Goal: Transaction & Acquisition: Purchase product/service

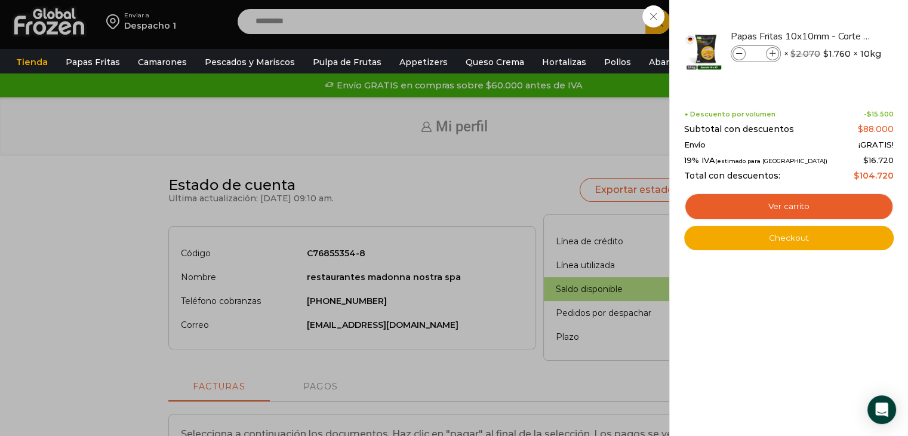
click at [837, 36] on div "5 Carrito 5 5 Shopping Cart *" at bounding box center [867, 22] width 60 height 28
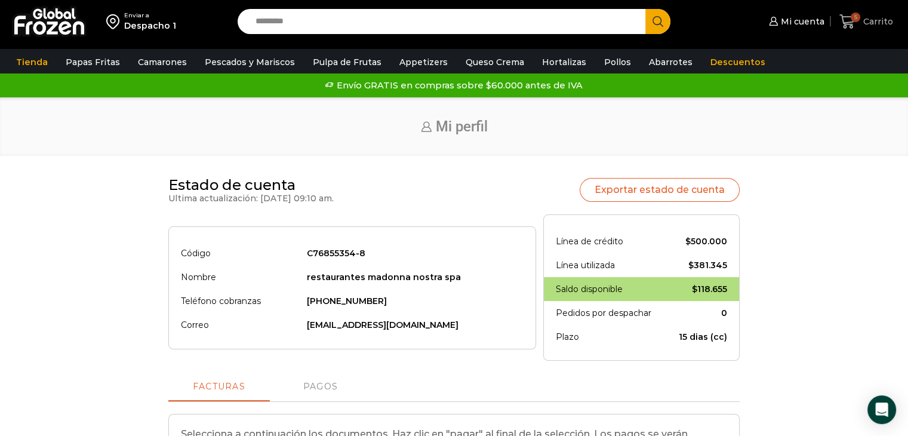
click at [866, 25] on span "Carrito" at bounding box center [876, 22] width 33 height 12
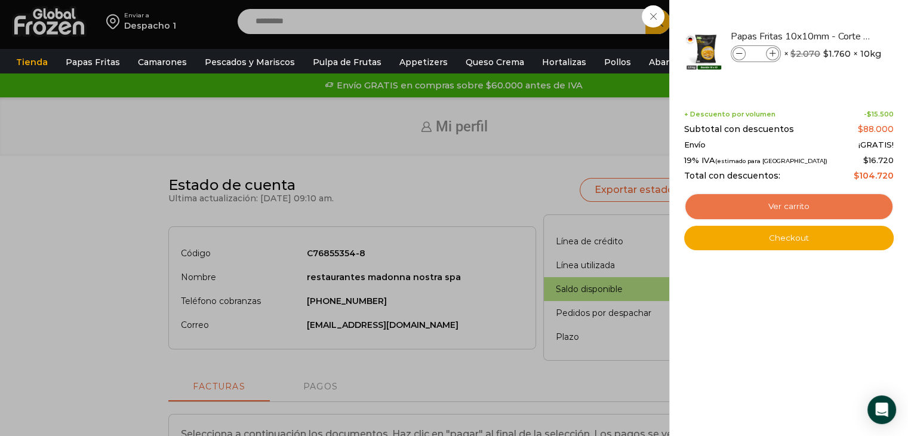
click at [799, 209] on link "Ver carrito" at bounding box center [789, 206] width 210 height 27
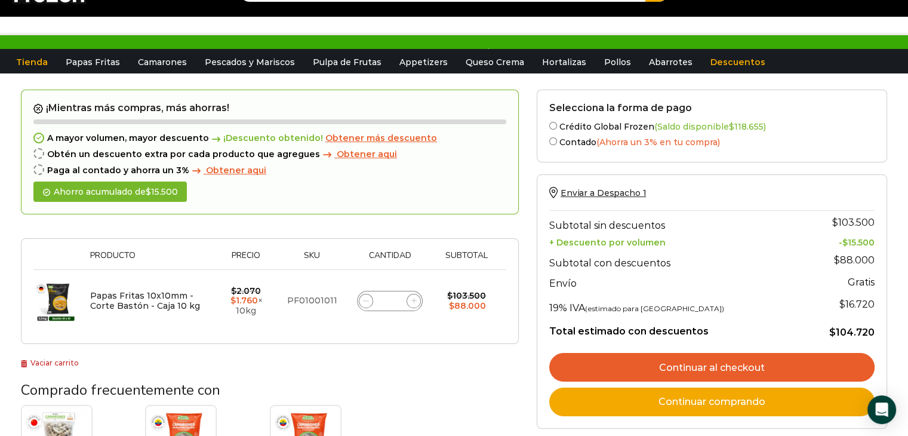
scroll to position [60, 0]
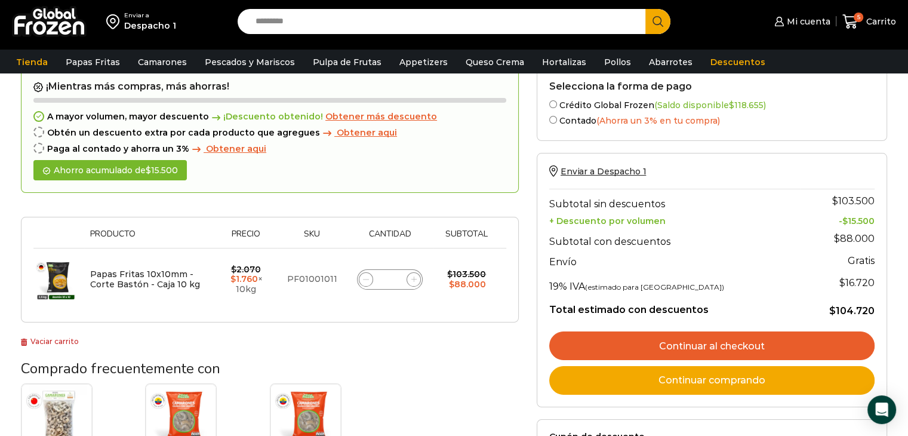
click at [414, 281] on icon at bounding box center [413, 278] width 5 height 5
type input "*"
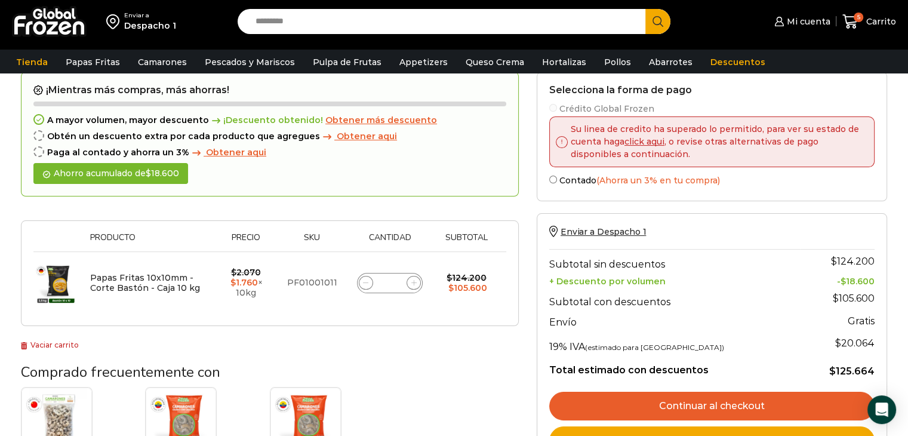
scroll to position [127, 0]
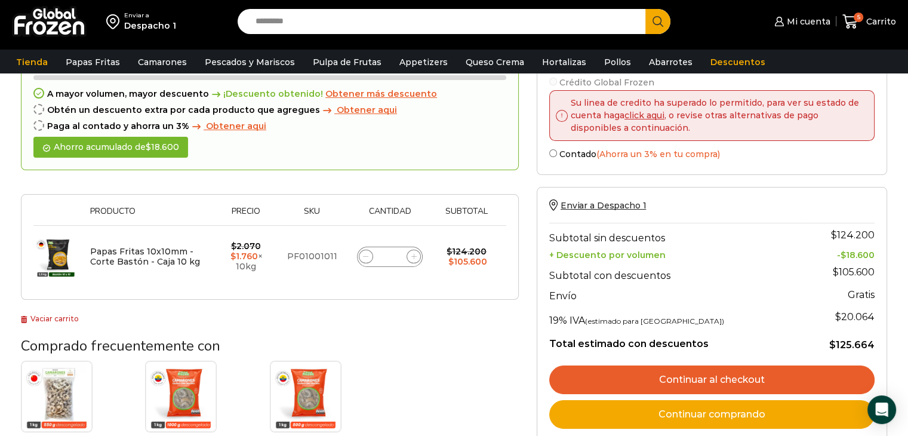
click at [368, 257] on icon at bounding box center [365, 256] width 5 height 5
type input "*"
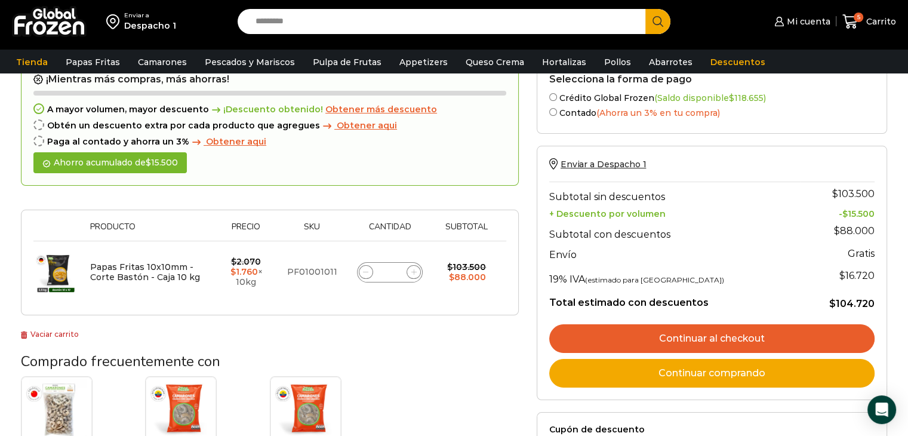
scroll to position [186, 0]
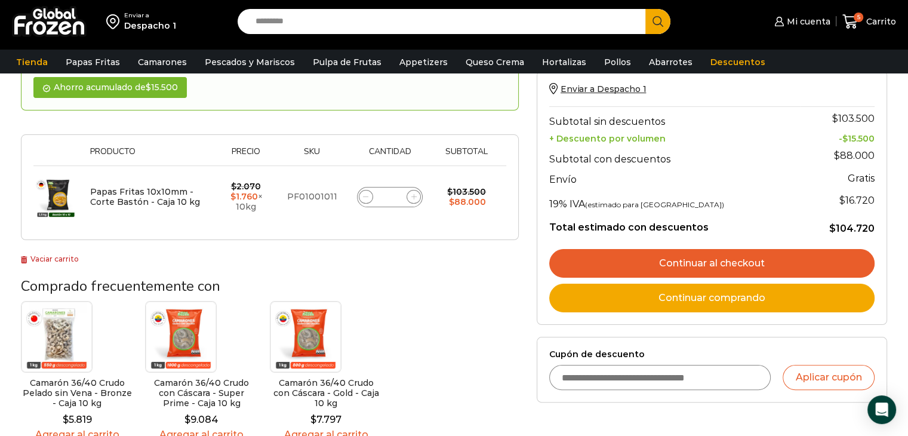
click at [697, 266] on link "Continuar al checkout" at bounding box center [711, 263] width 325 height 29
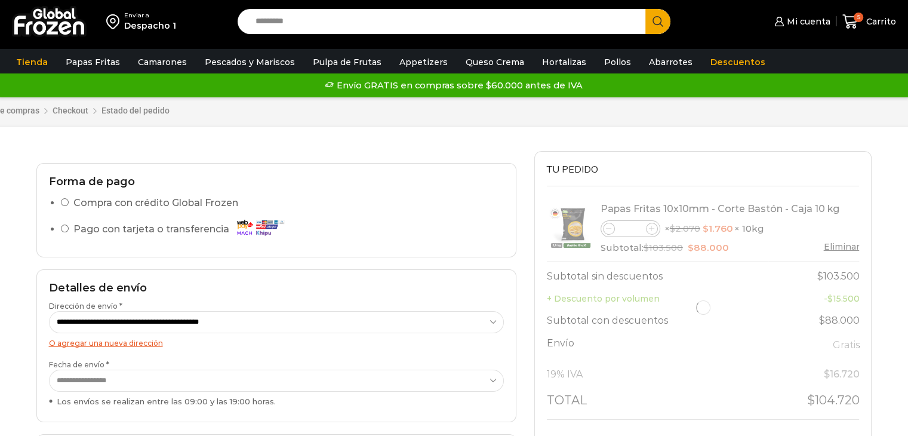
select select "*"
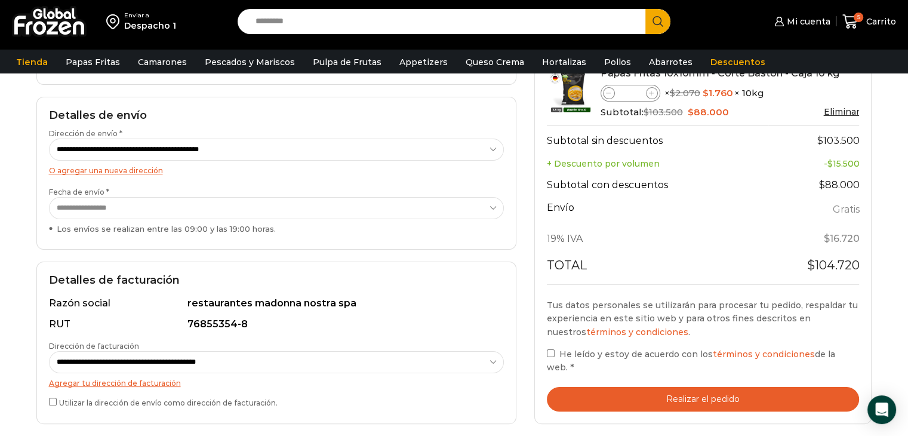
scroll to position [179, 0]
click at [714, 396] on button "Realizar el pedido" at bounding box center [703, 398] width 313 height 24
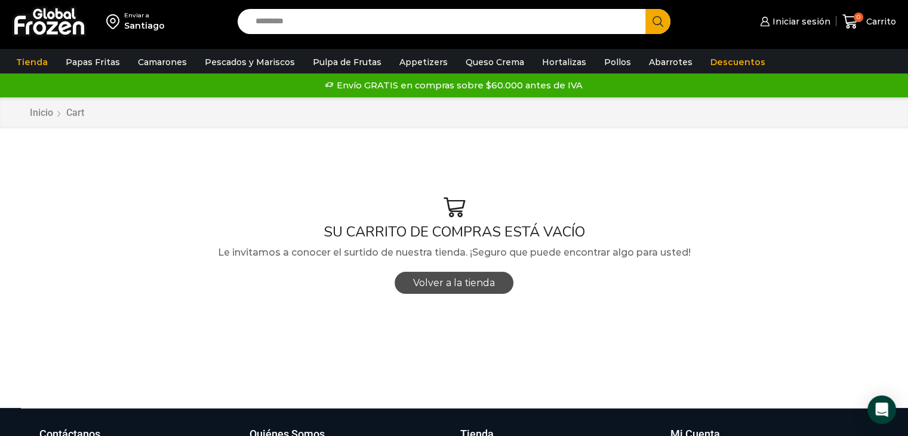
click at [448, 290] on link "Volver a la tienda" at bounding box center [454, 283] width 119 height 22
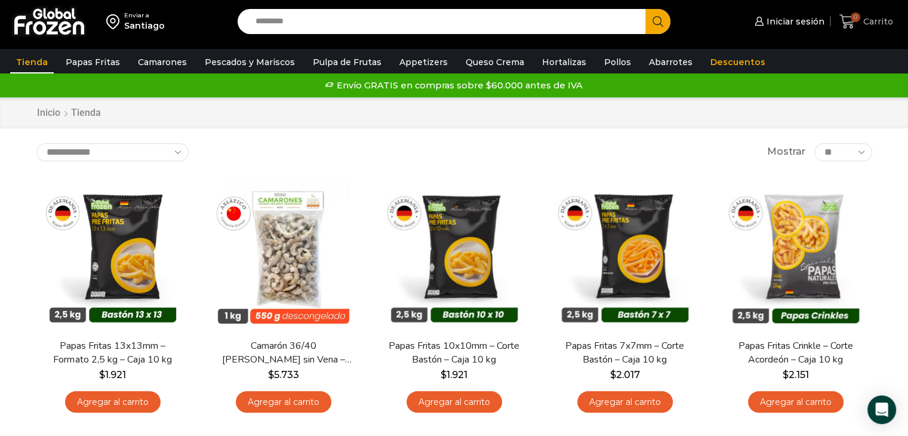
click at [844, 23] on icon at bounding box center [848, 21] width 16 height 14
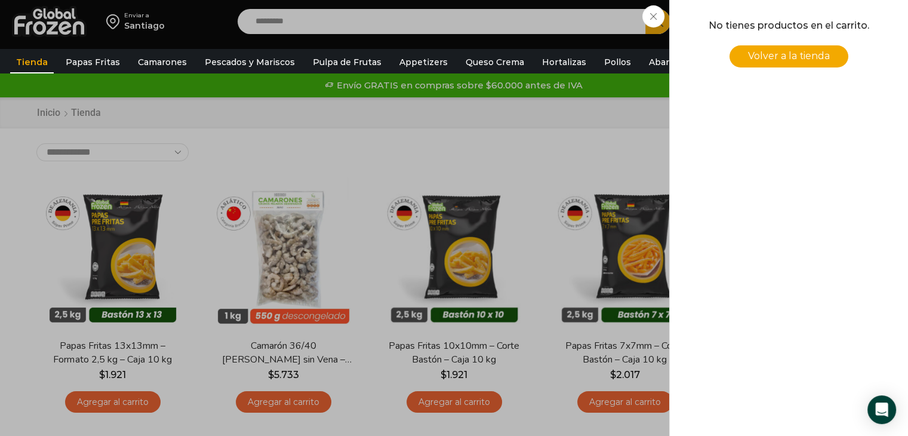
click at [791, 60] on span "Volver a la tienda" at bounding box center [789, 55] width 82 height 11
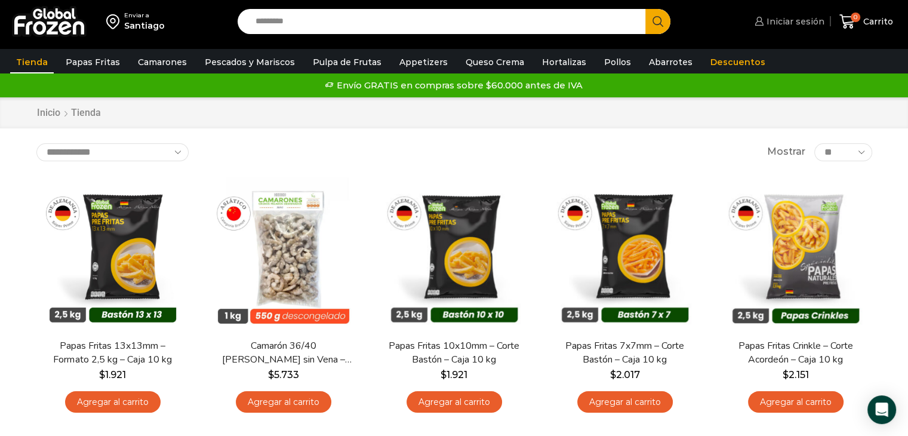
click at [786, 21] on span "Iniciar sesión" at bounding box center [794, 22] width 61 height 12
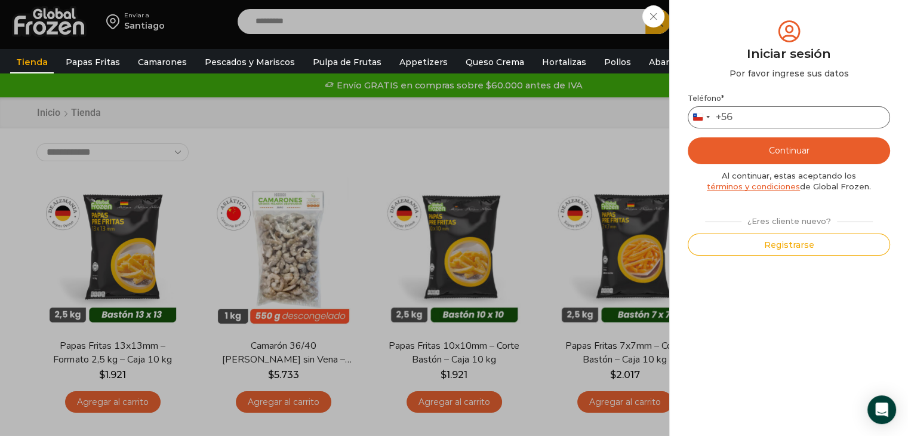
click at [763, 113] on input "Teléfono *" at bounding box center [789, 117] width 202 height 22
type input "*********"
click at [777, 159] on button "Continuar" at bounding box center [789, 150] width 202 height 27
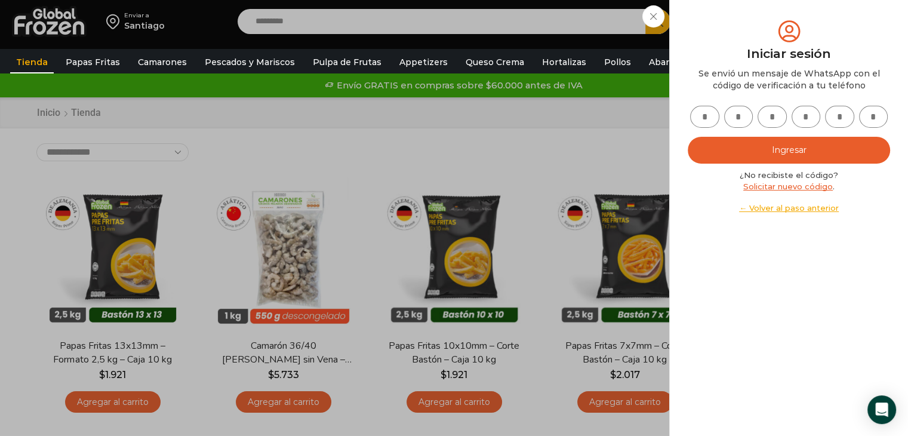
click at [710, 124] on input "text" at bounding box center [704, 117] width 29 height 22
type input "*"
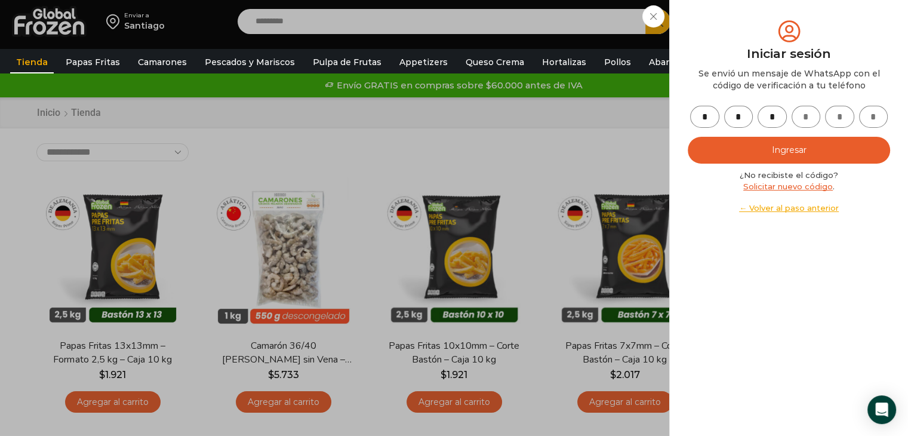
type input "*"
click at [763, 155] on button "Ingresar" at bounding box center [789, 150] width 202 height 27
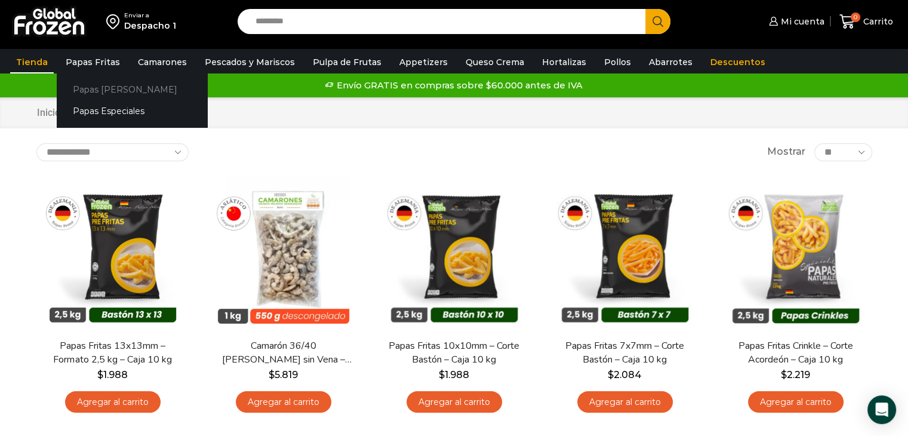
click at [99, 85] on link "Papas [PERSON_NAME]" at bounding box center [132, 89] width 150 height 22
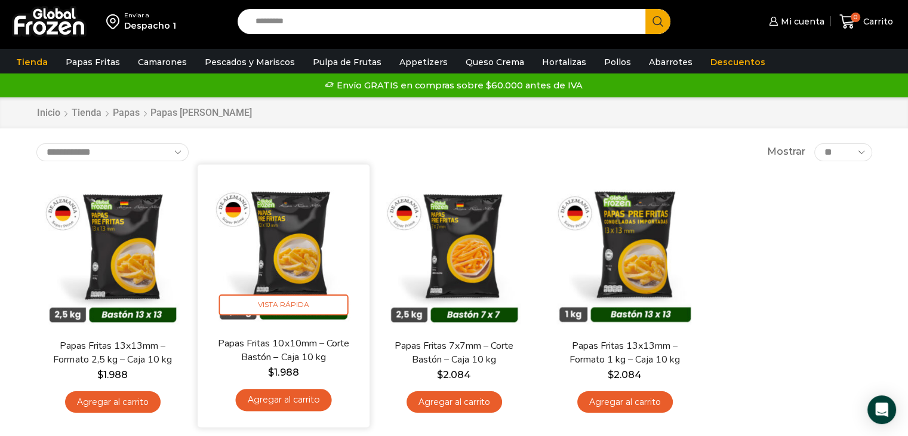
click at [276, 405] on link "Agregar al carrito" at bounding box center [283, 400] width 96 height 22
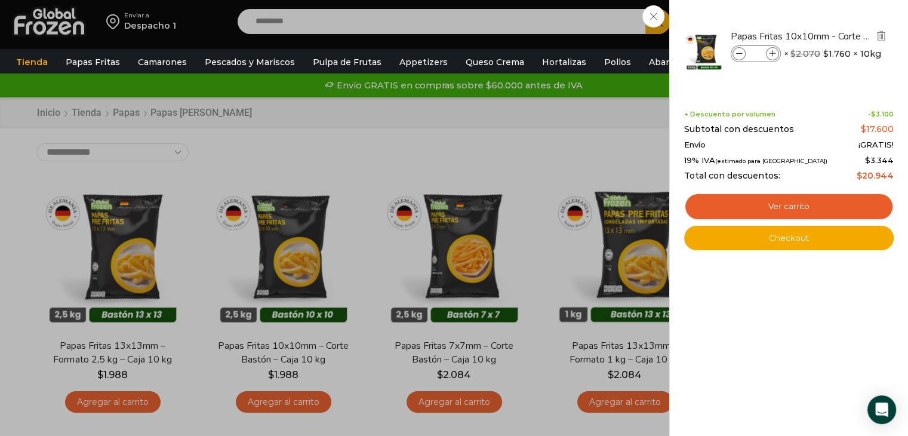
click at [773, 56] on icon at bounding box center [773, 54] width 7 height 7
type input "*"
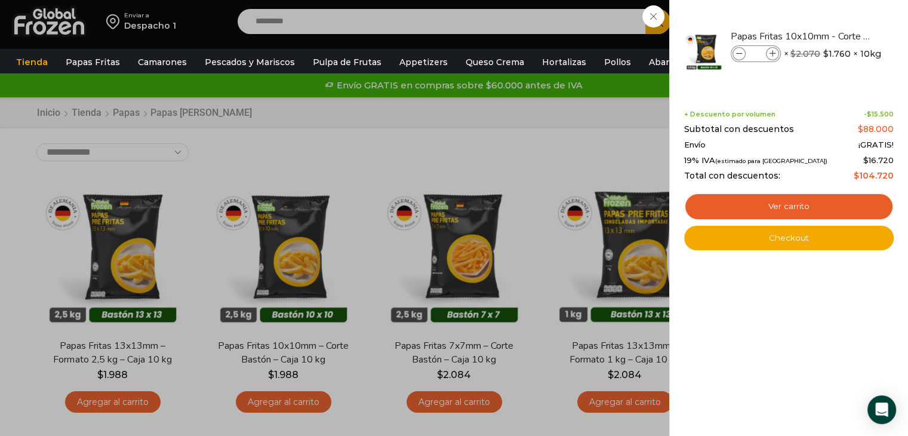
click at [773, 56] on icon at bounding box center [773, 54] width 7 height 7
type input "*"
click at [773, 56] on div at bounding box center [789, 51] width 212 height 66
click at [773, 56] on icon at bounding box center [773, 54] width 7 height 7
type input "*"
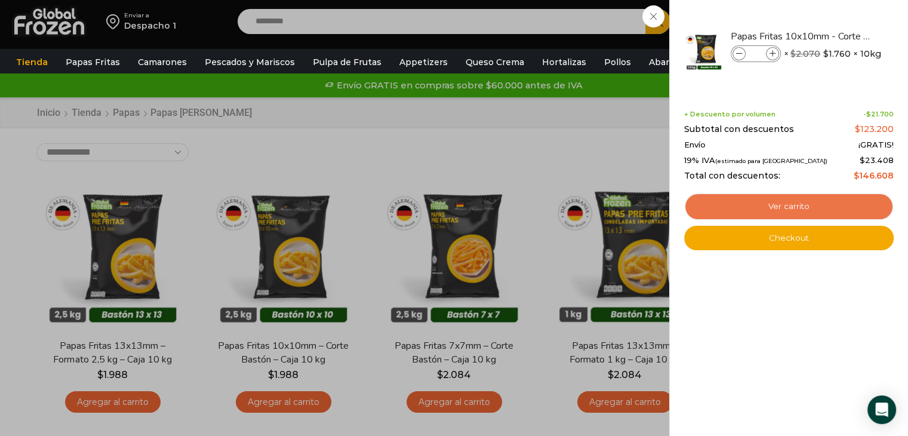
click at [795, 213] on link "Ver carrito" at bounding box center [789, 206] width 210 height 27
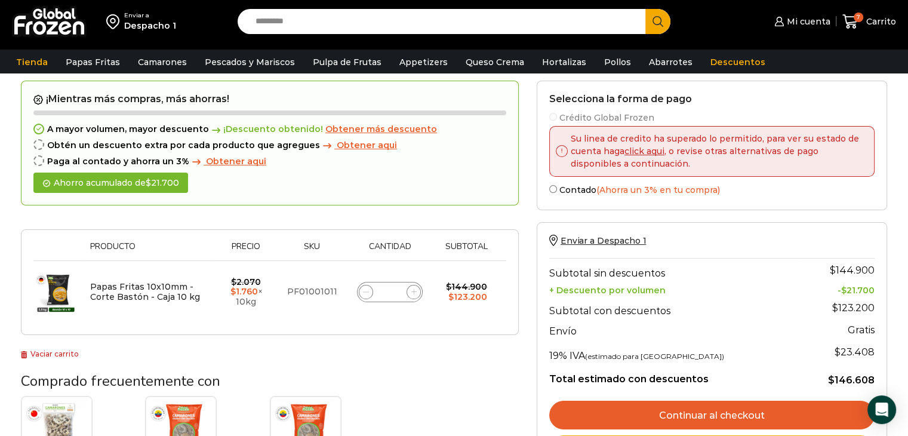
scroll to position [119, 0]
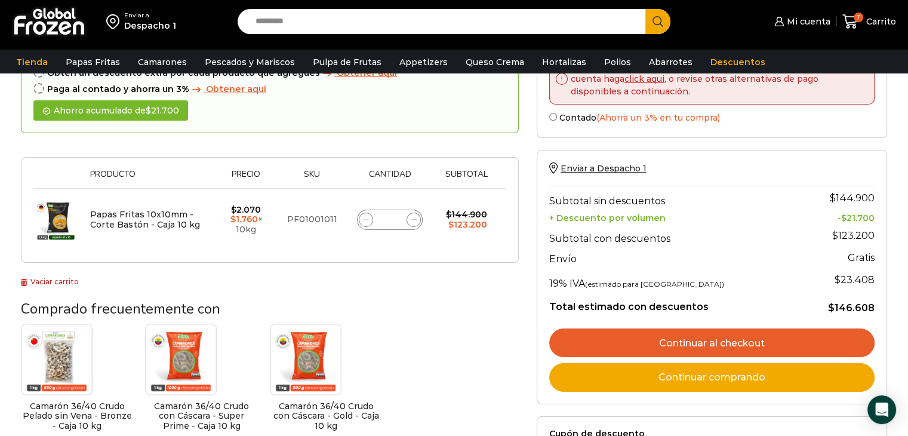
click at [702, 342] on link "Continuar al checkout" at bounding box center [711, 342] width 325 height 29
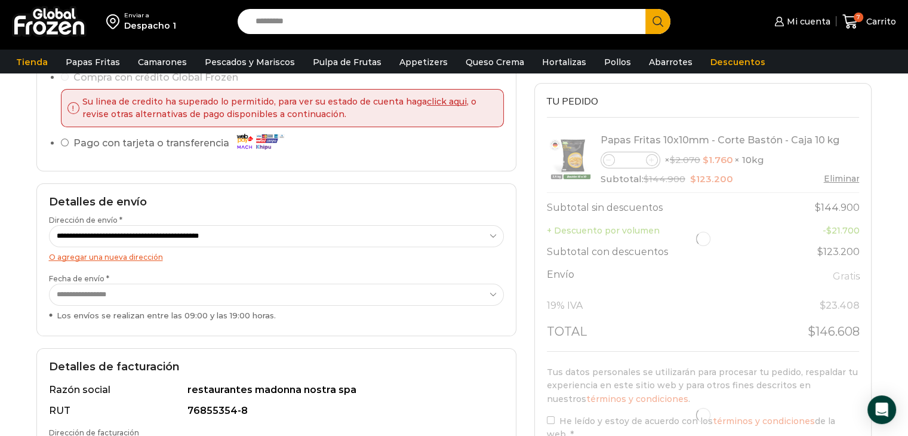
scroll to position [179, 0]
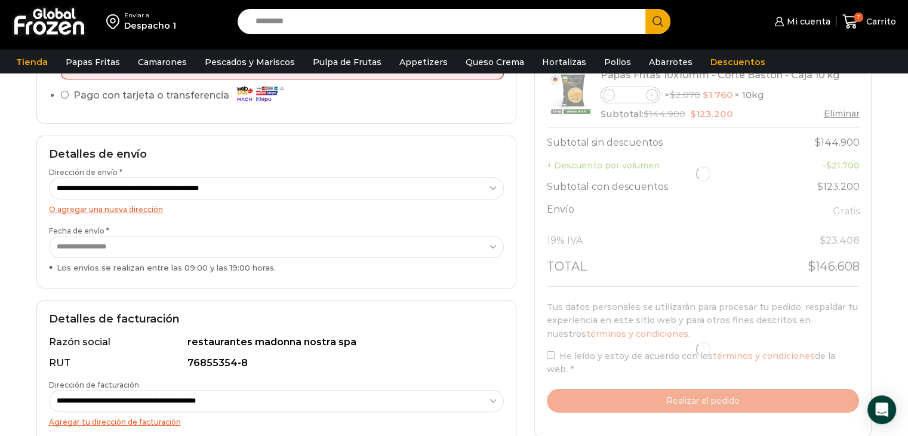
select select "*"
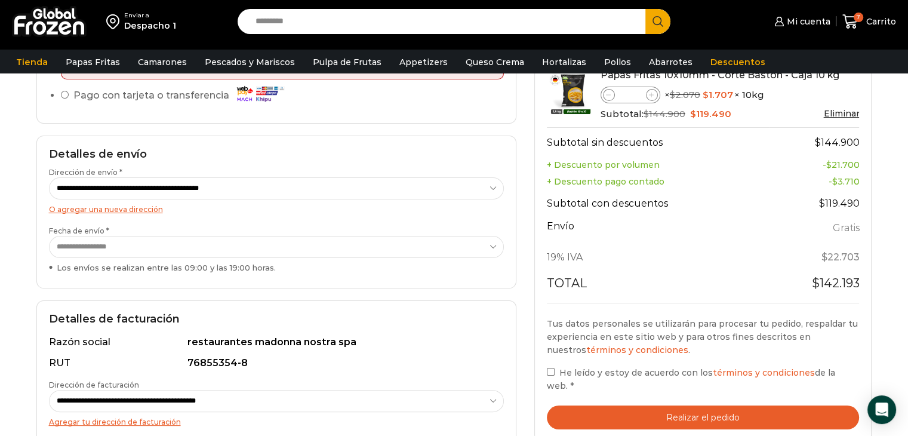
click at [704, 407] on button "Realizar el pedido" at bounding box center [703, 417] width 313 height 24
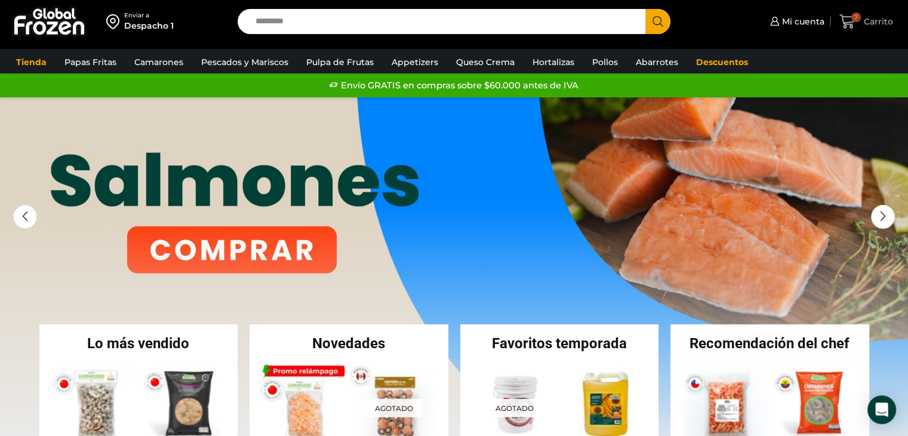
click at [867, 19] on span "Carrito" at bounding box center [877, 22] width 32 height 12
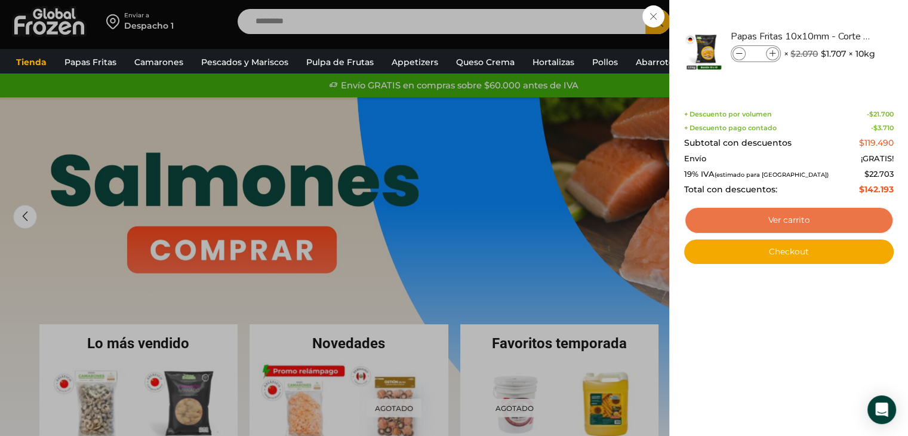
click at [780, 223] on link "Ver carrito" at bounding box center [789, 220] width 210 height 27
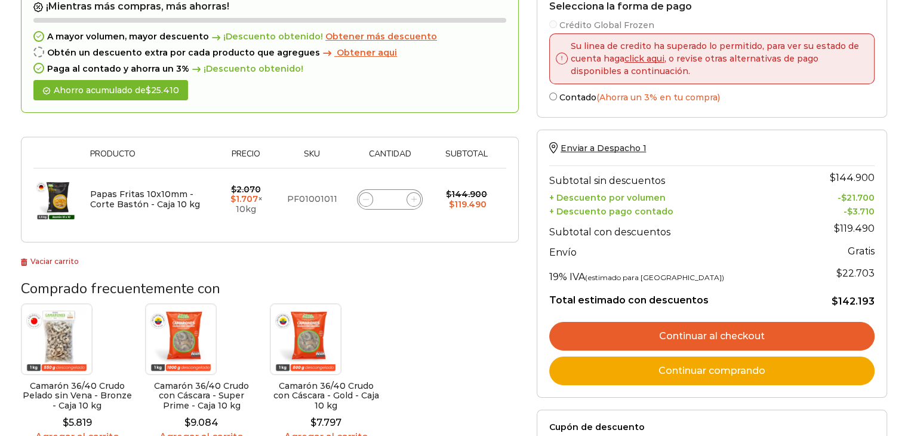
scroll to position [174, 0]
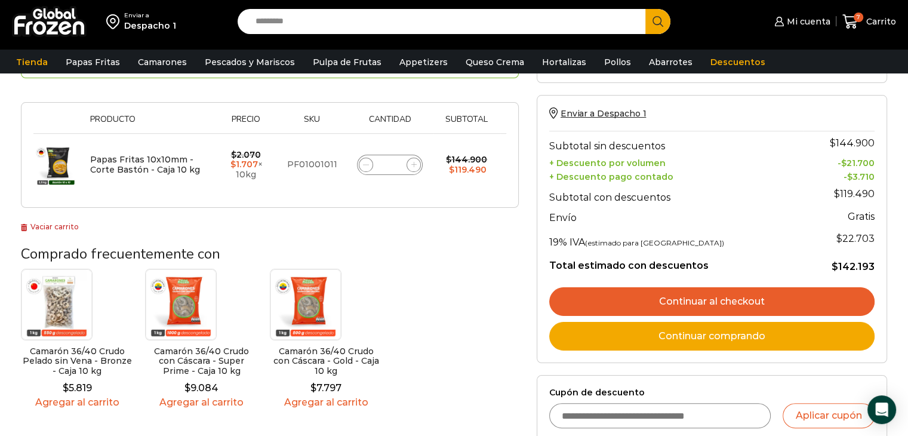
click at [717, 297] on link "Continuar al checkout" at bounding box center [711, 301] width 325 height 29
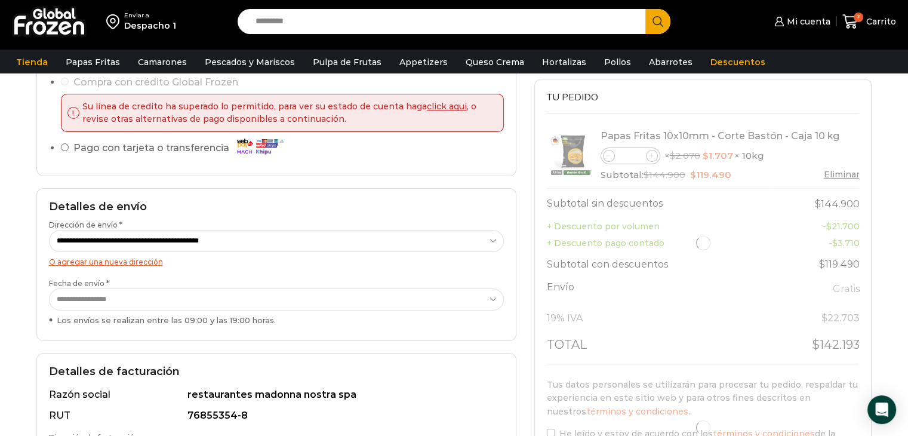
scroll to position [119, 0]
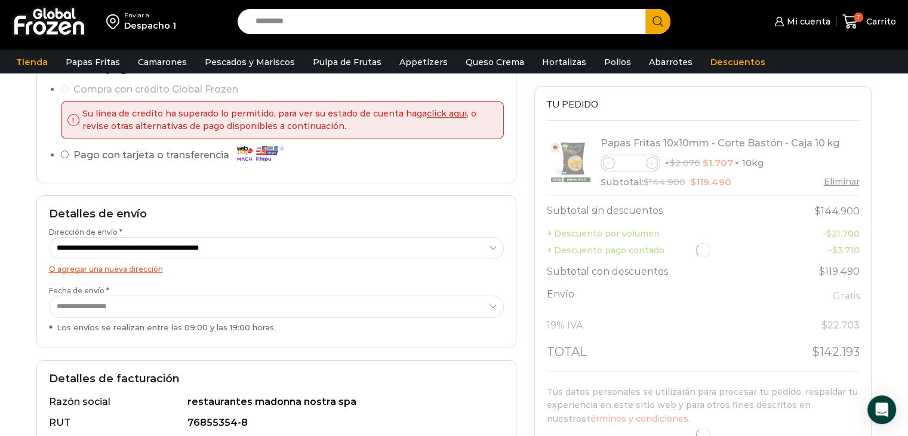
select select "*"
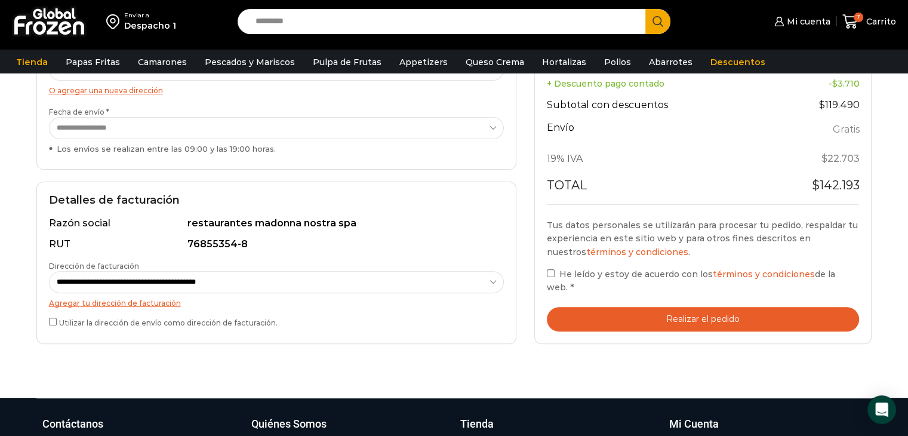
scroll to position [299, 0]
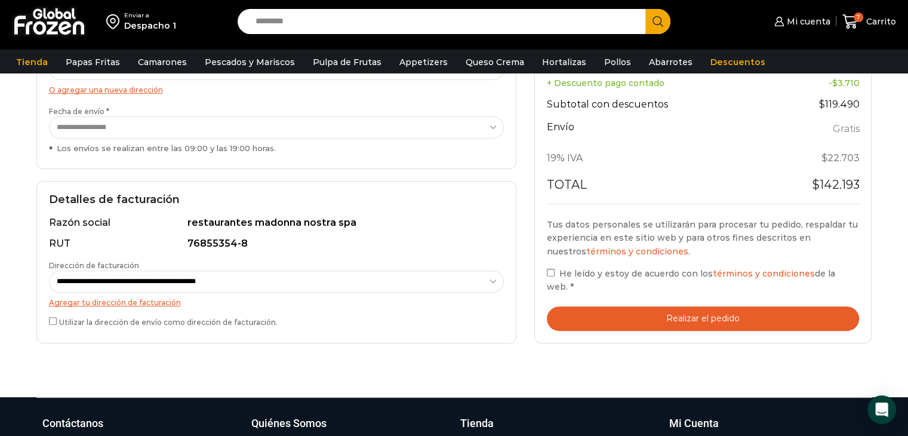
click at [674, 324] on button "Realizar el pedido" at bounding box center [703, 318] width 313 height 24
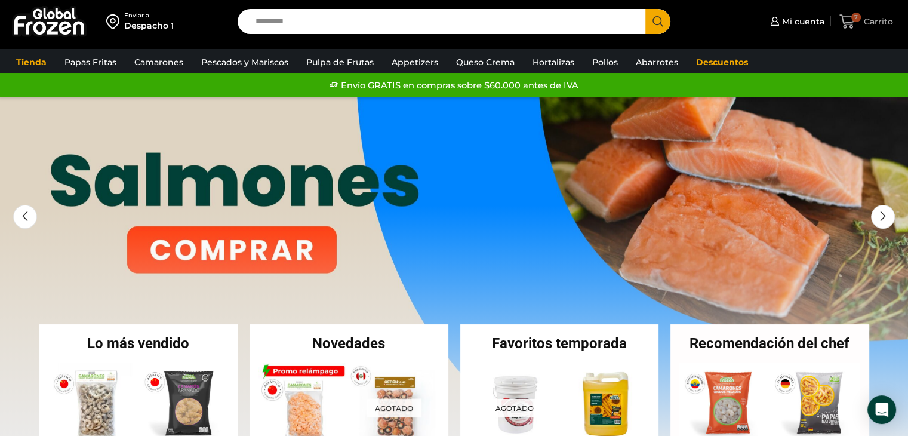
click at [864, 26] on span "Carrito" at bounding box center [877, 22] width 32 height 12
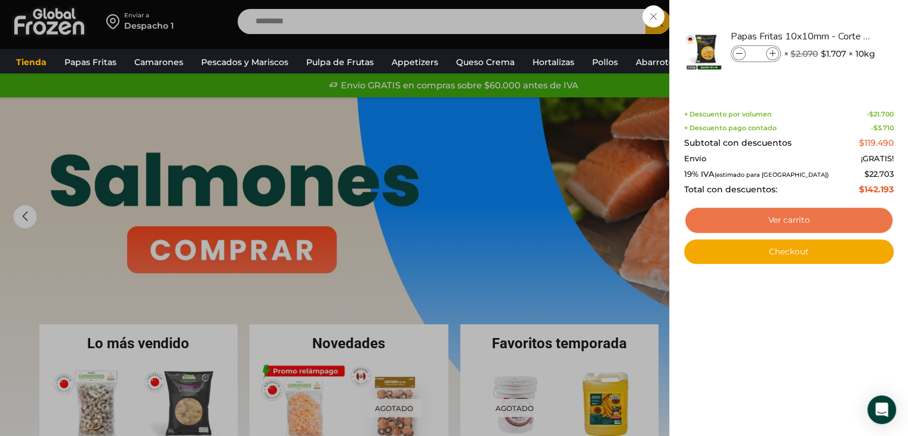
click at [783, 222] on link "Ver carrito" at bounding box center [789, 220] width 210 height 27
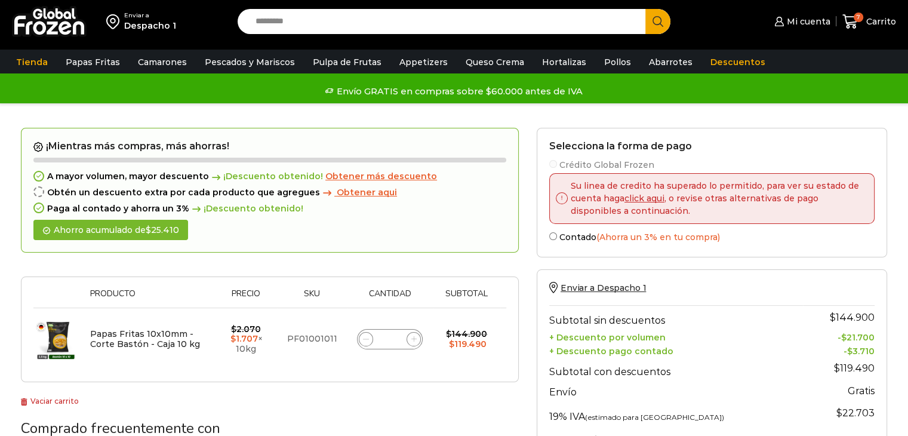
scroll to position [119, 0]
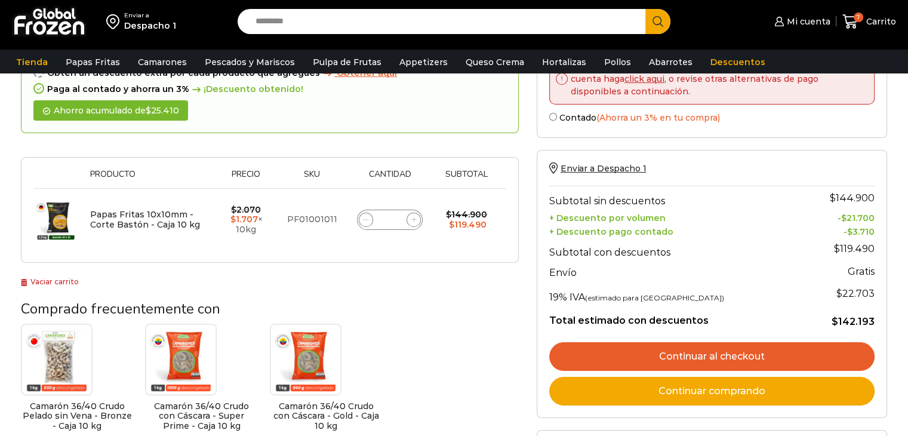
click at [716, 355] on link "Continuar al checkout" at bounding box center [711, 356] width 325 height 29
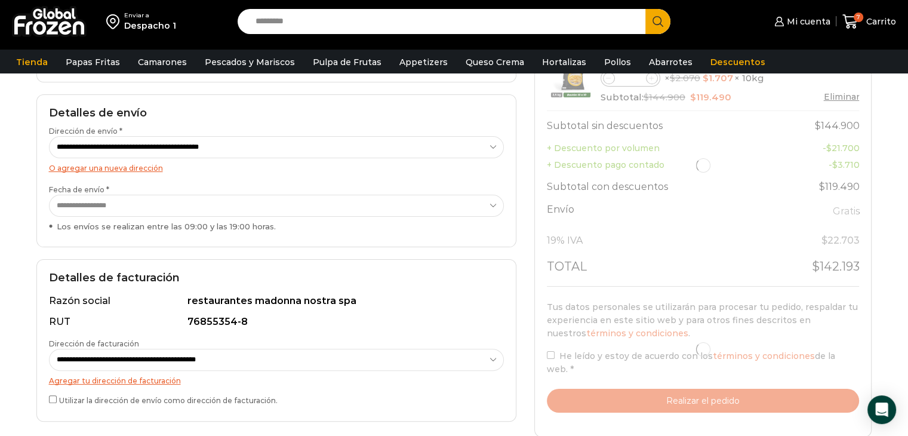
scroll to position [299, 0]
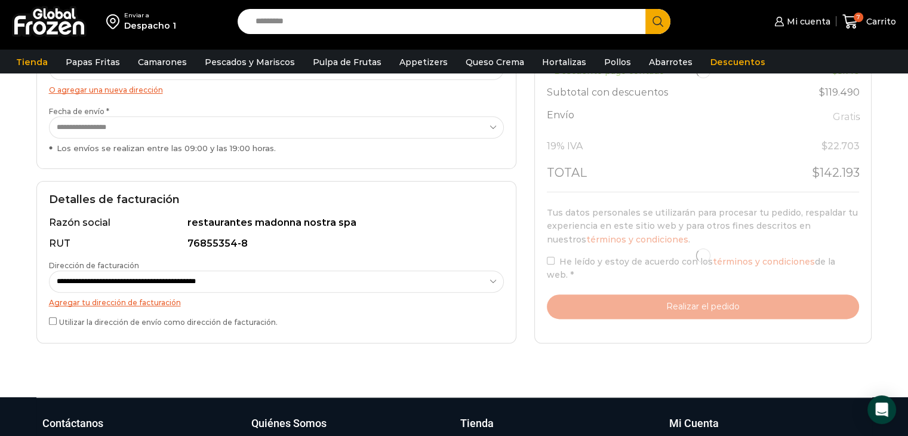
select select "*"
click at [551, 275] on div at bounding box center [703, 255] width 313 height 127
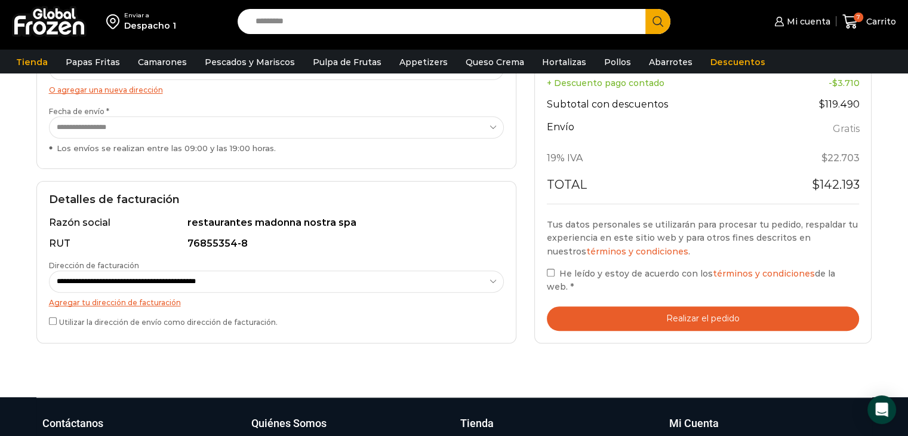
click at [702, 314] on button "Realizar el pedido" at bounding box center [703, 318] width 313 height 24
